Goal: Task Accomplishment & Management: Complete application form

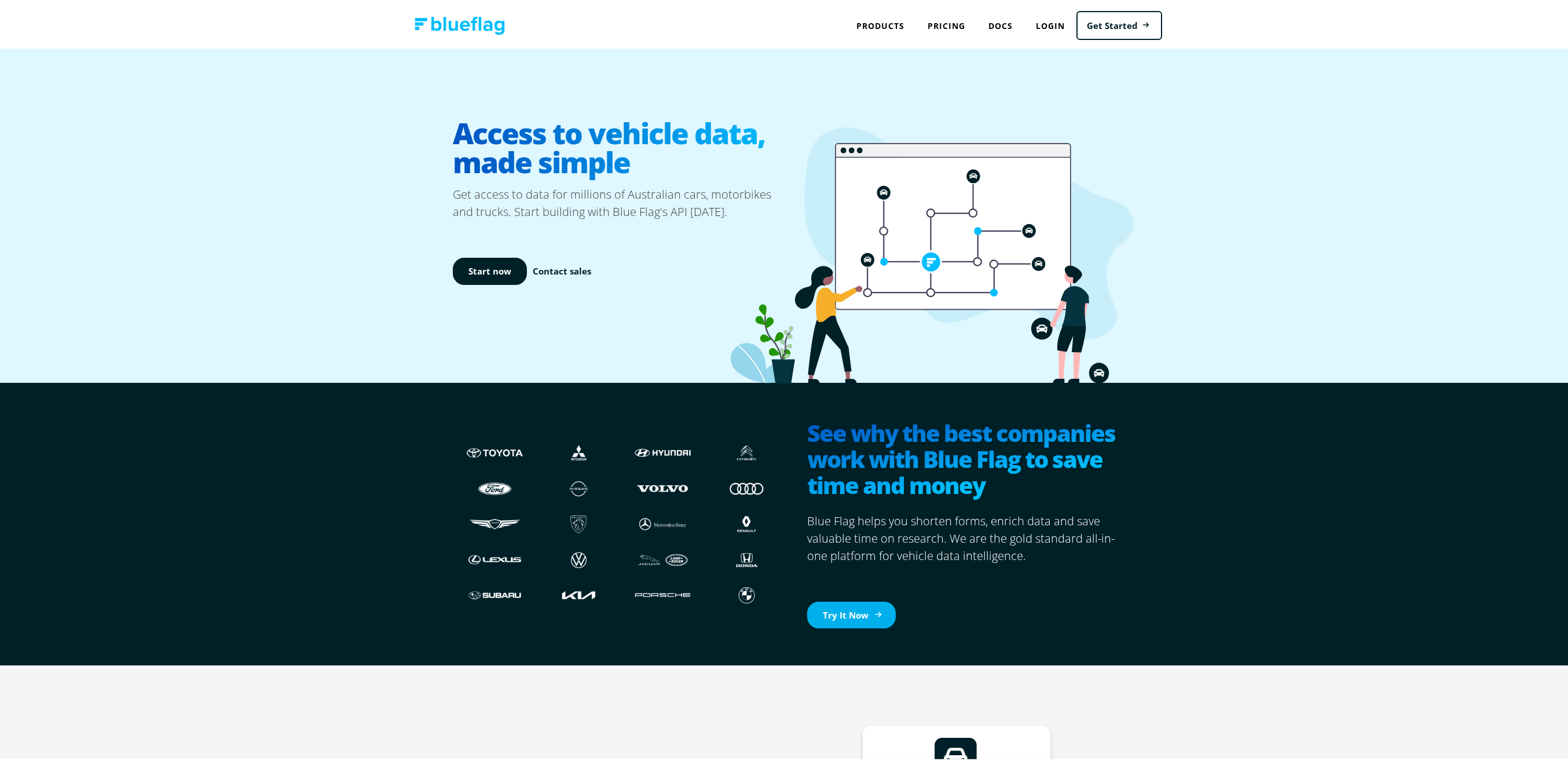
click at [845, 611] on link "Try It Now" at bounding box center [852, 613] width 89 height 27
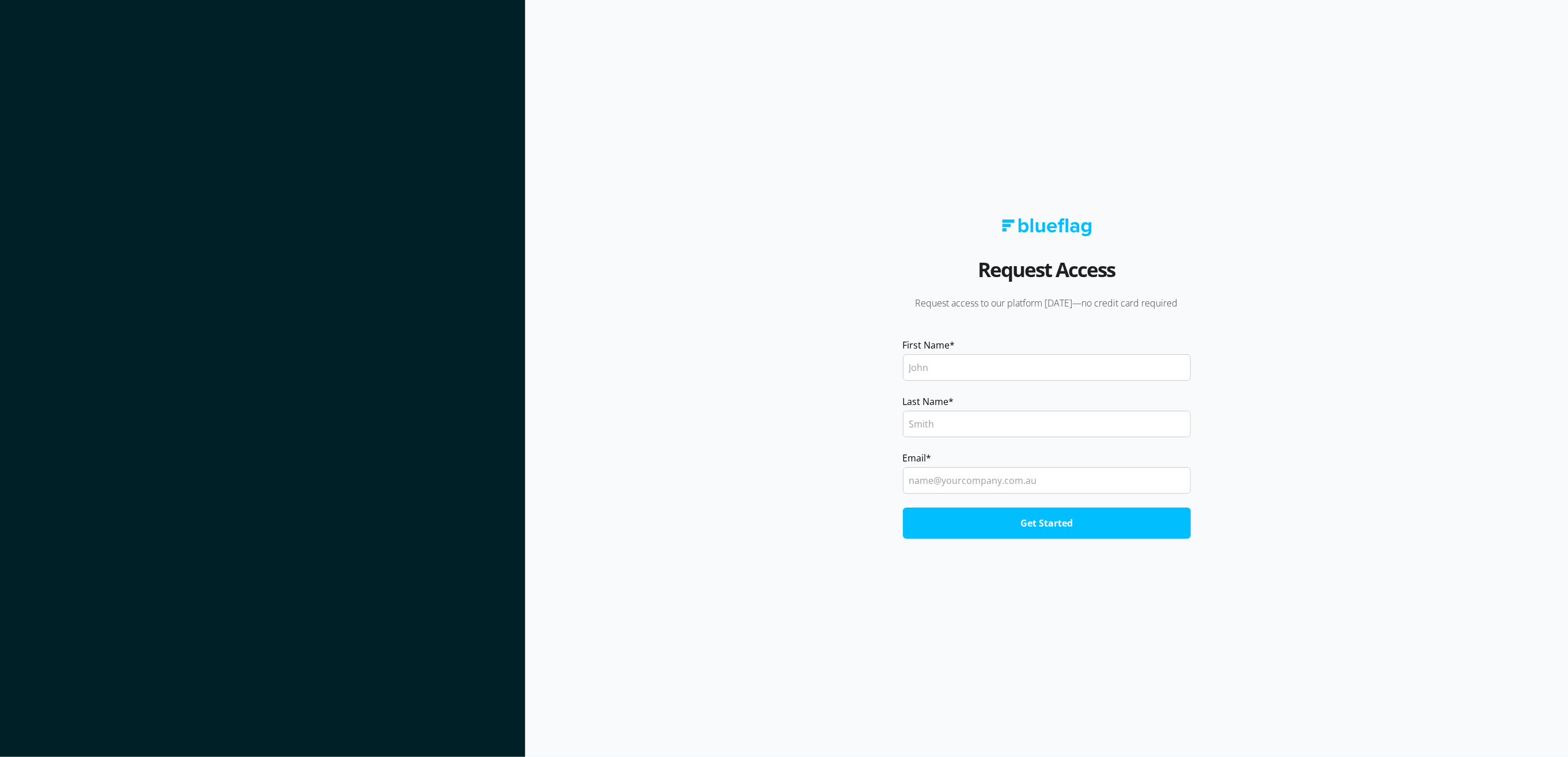
click at [941, 362] on input "First Name *" at bounding box center [1046, 368] width 288 height 26
type input "Derrick"
type input "Lamond"
drag, startPoint x: 983, startPoint y: 480, endPoint x: 1138, endPoint y: 484, distance: 155.1
click at [1133, 484] on input "derrick.lamond@mail.com" at bounding box center [1046, 480] width 288 height 26
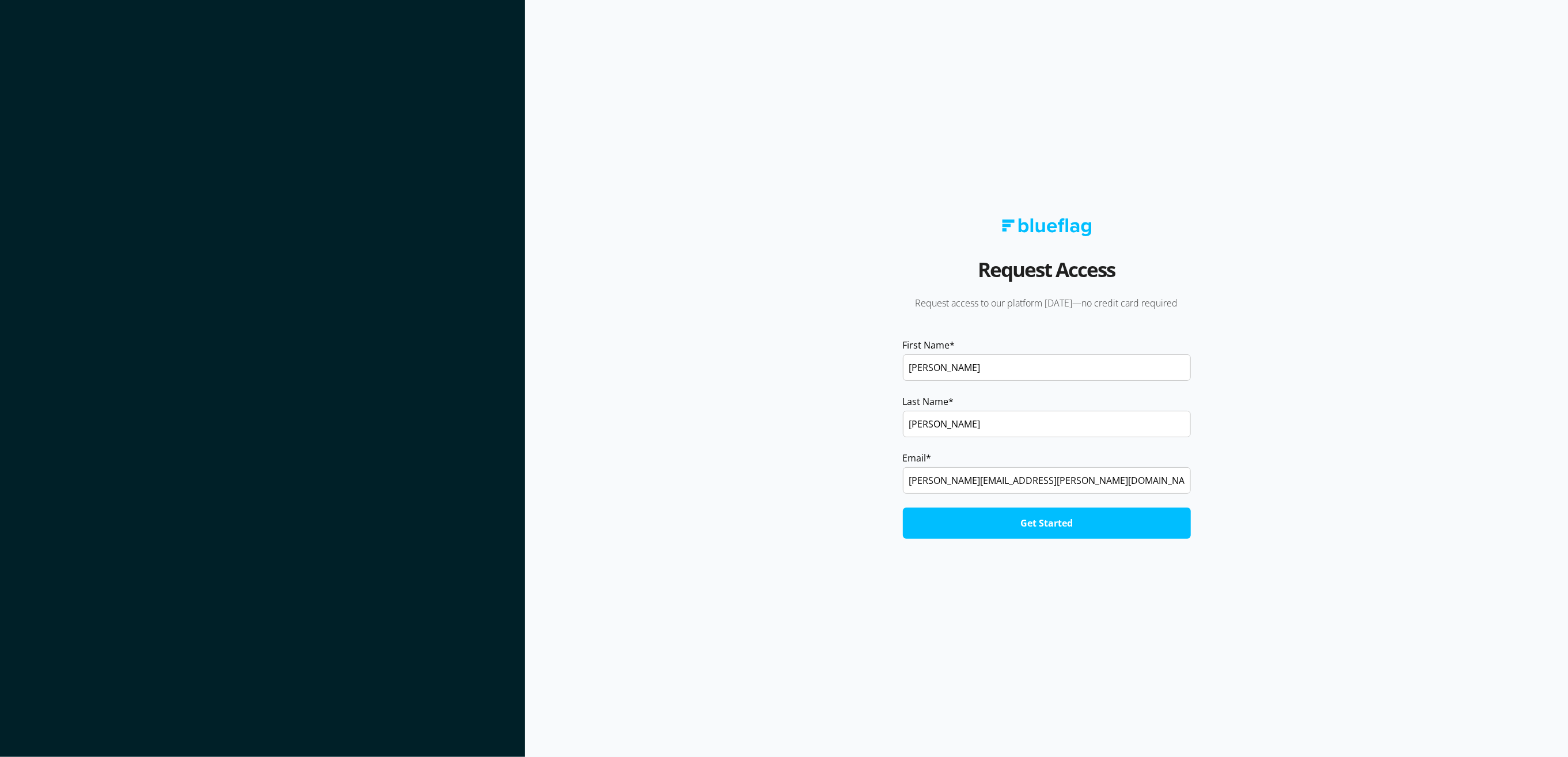
type input "derrick.lamond@toyota.com.au"
click at [774, 476] on section "Request Access Request access to our platform today—no credit card required Fir…" at bounding box center [1046, 378] width 1043 height 757
click at [1029, 529] on input "Get Started" at bounding box center [1046, 522] width 288 height 31
